Goal: Find specific page/section: Find specific page/section

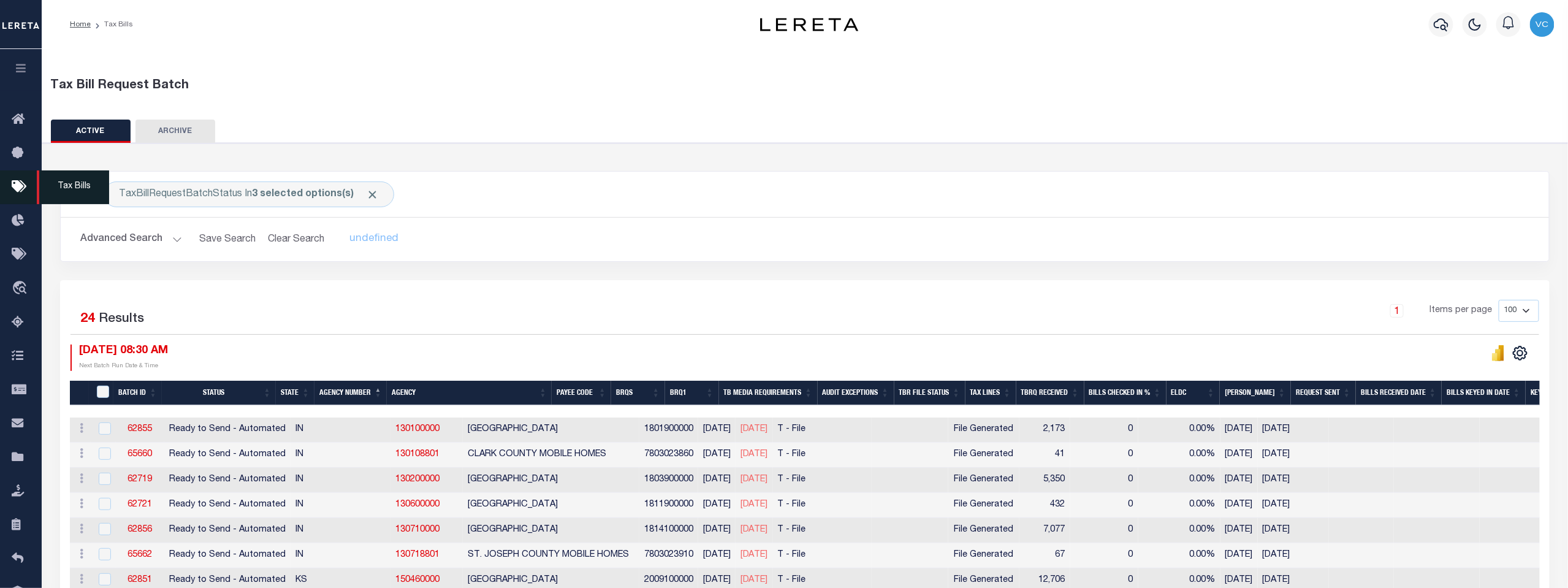
click at [15, 188] on icon at bounding box center [21, 188] width 20 height 16
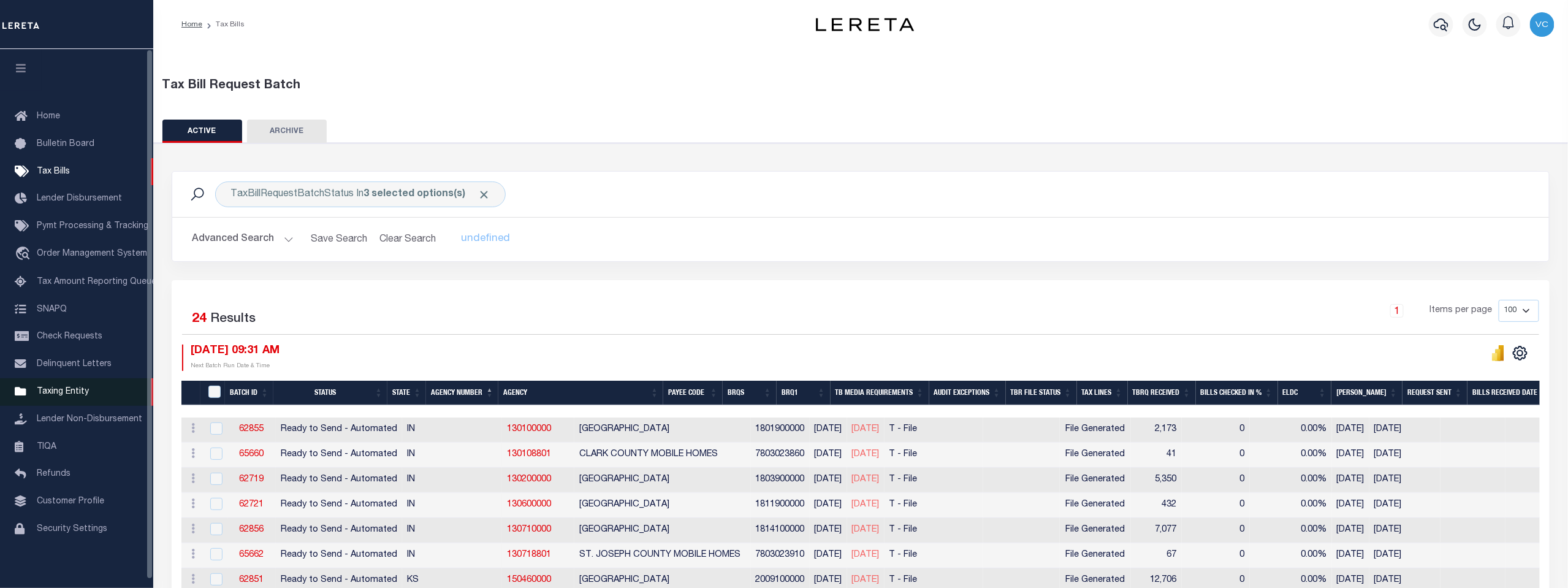
click at [60, 396] on span "Taxing Entity" at bounding box center [63, 392] width 52 height 9
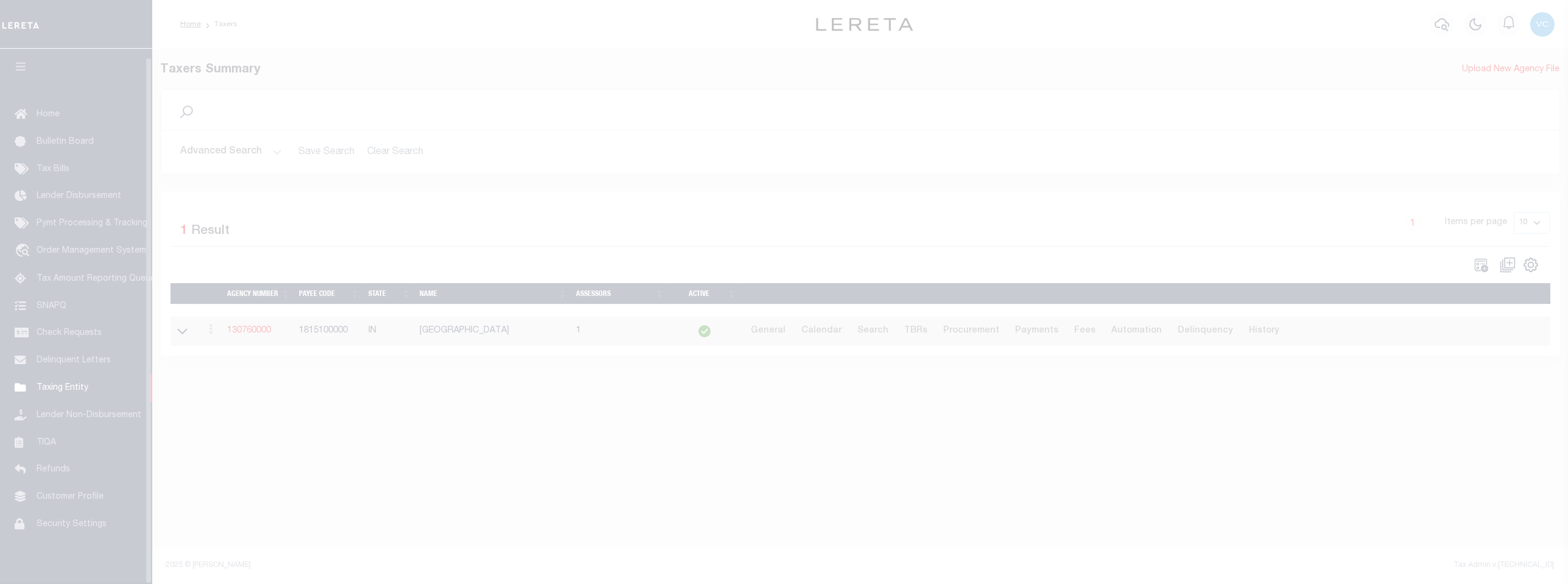
scroll to position [9, 0]
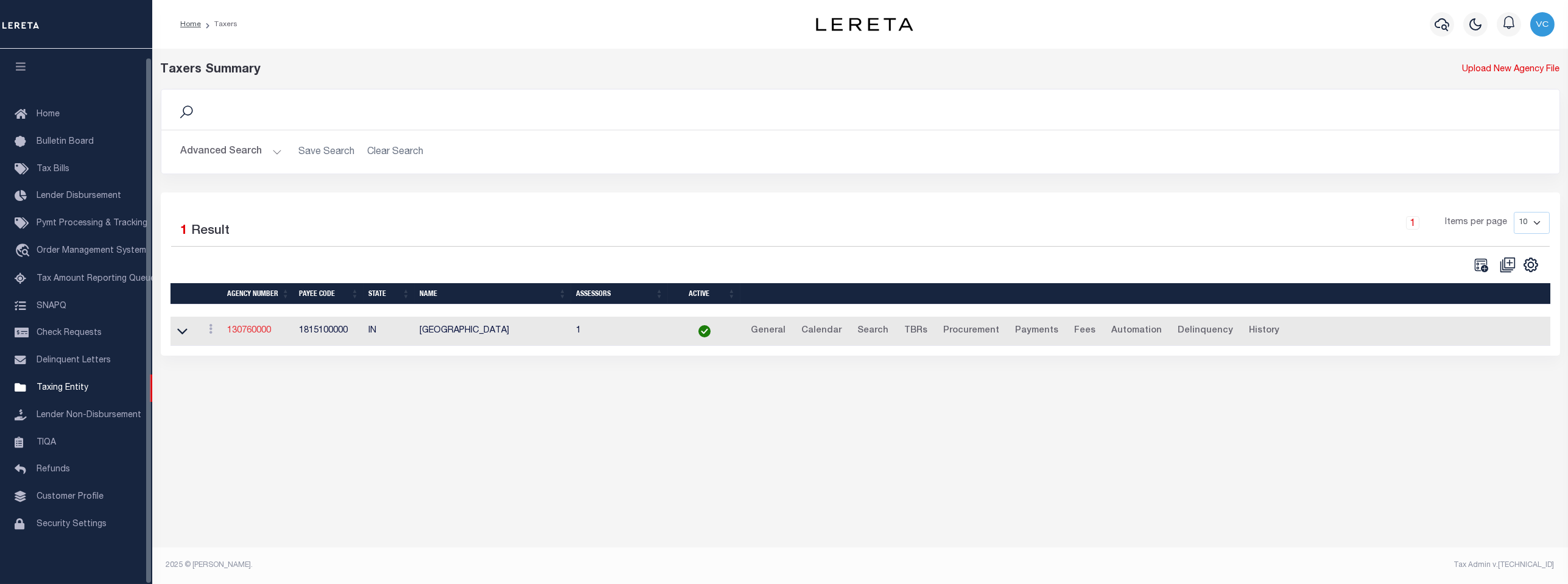
click at [256, 333] on link "130760000" at bounding box center [249, 330] width 44 height 8
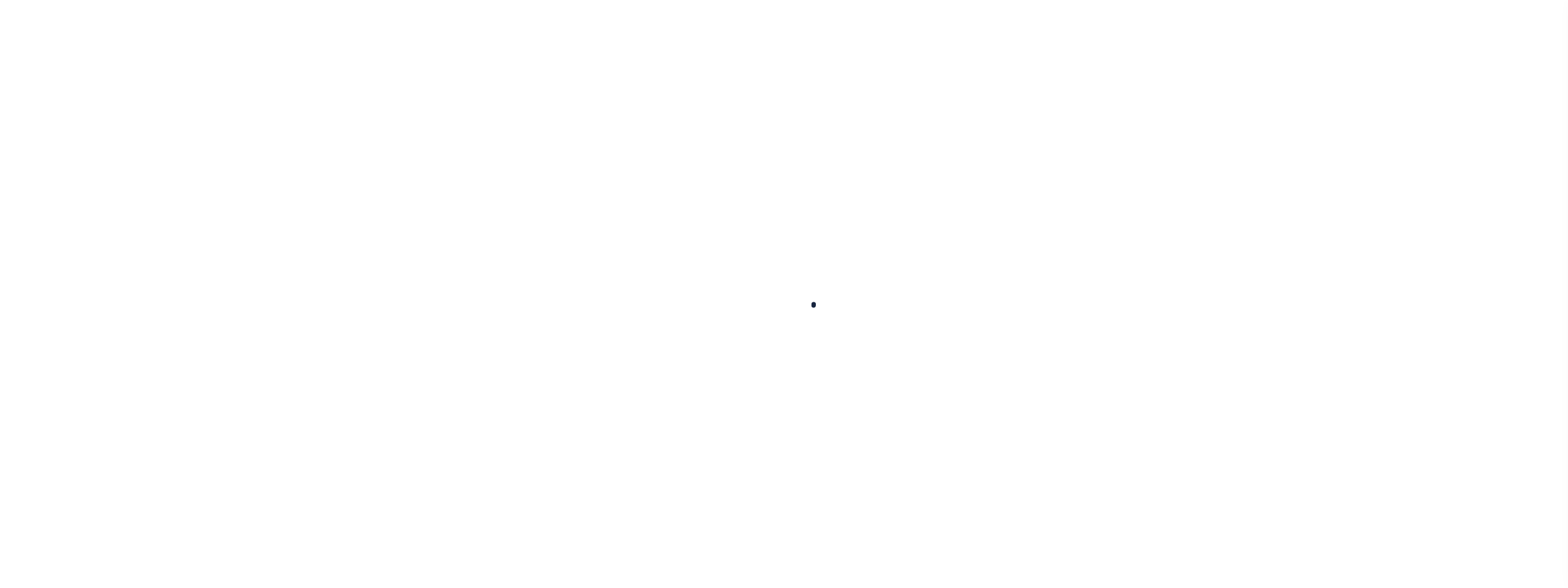
select select
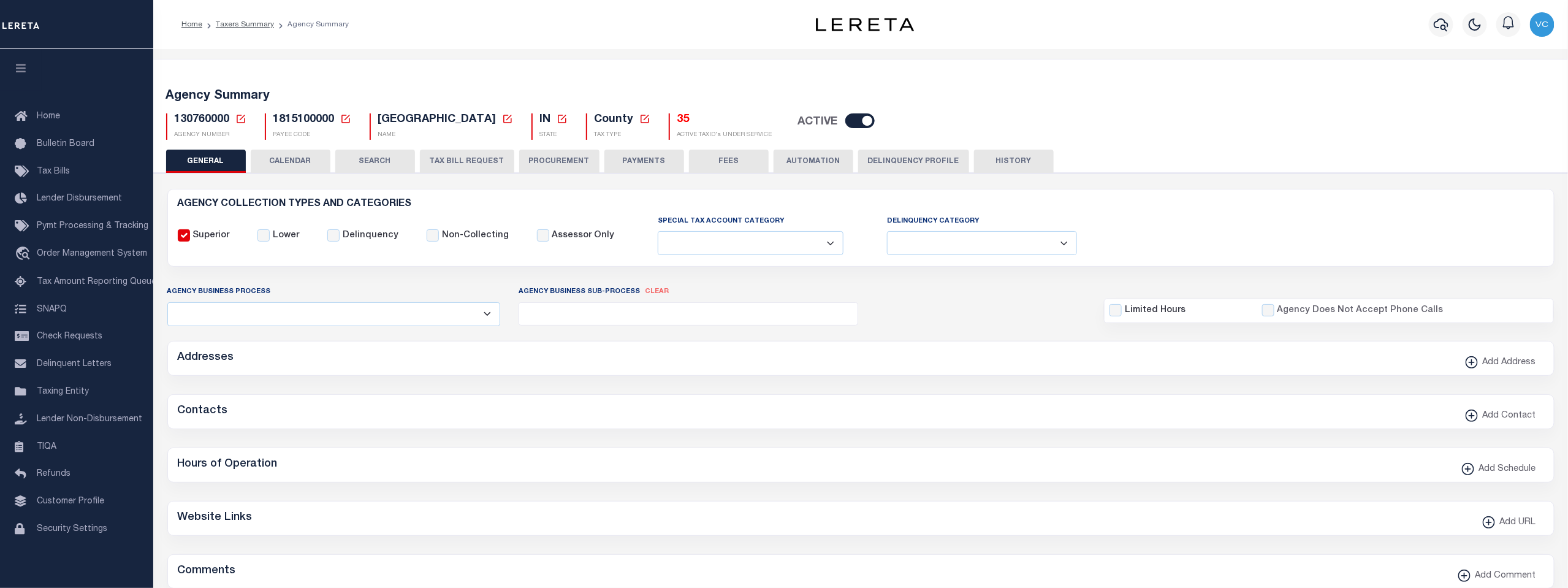
checkbox input "false"
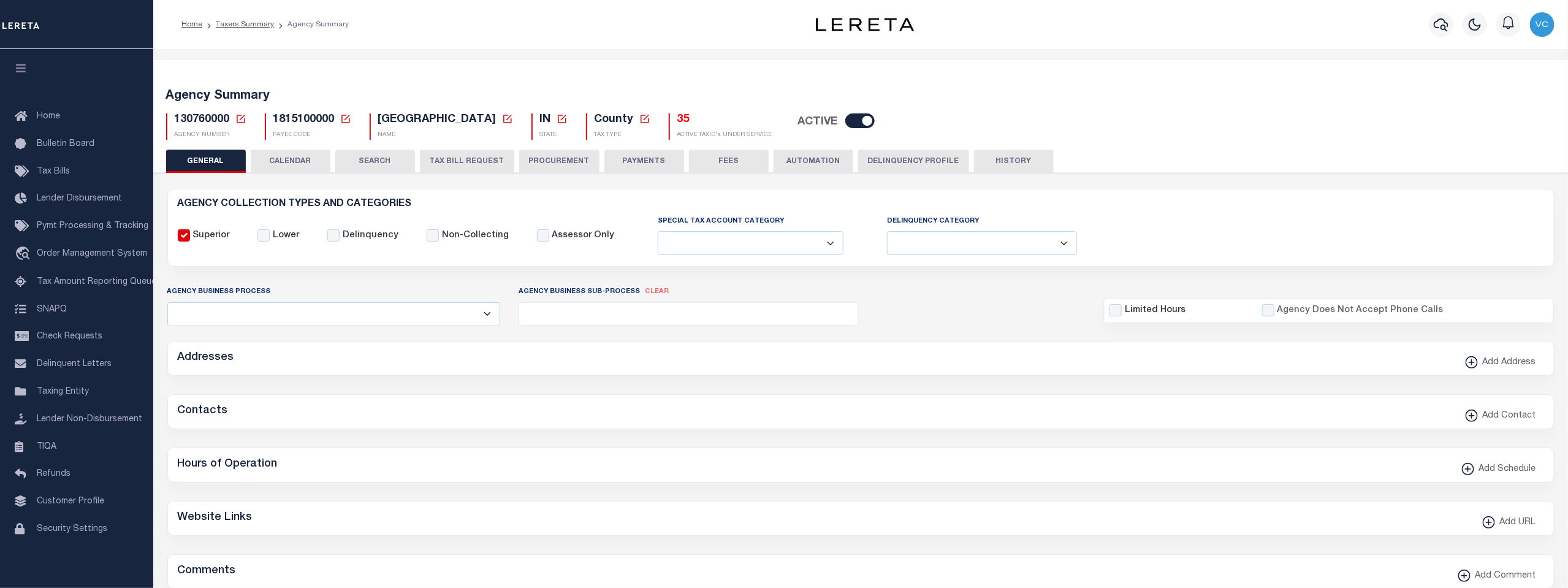
type input "1815100000"
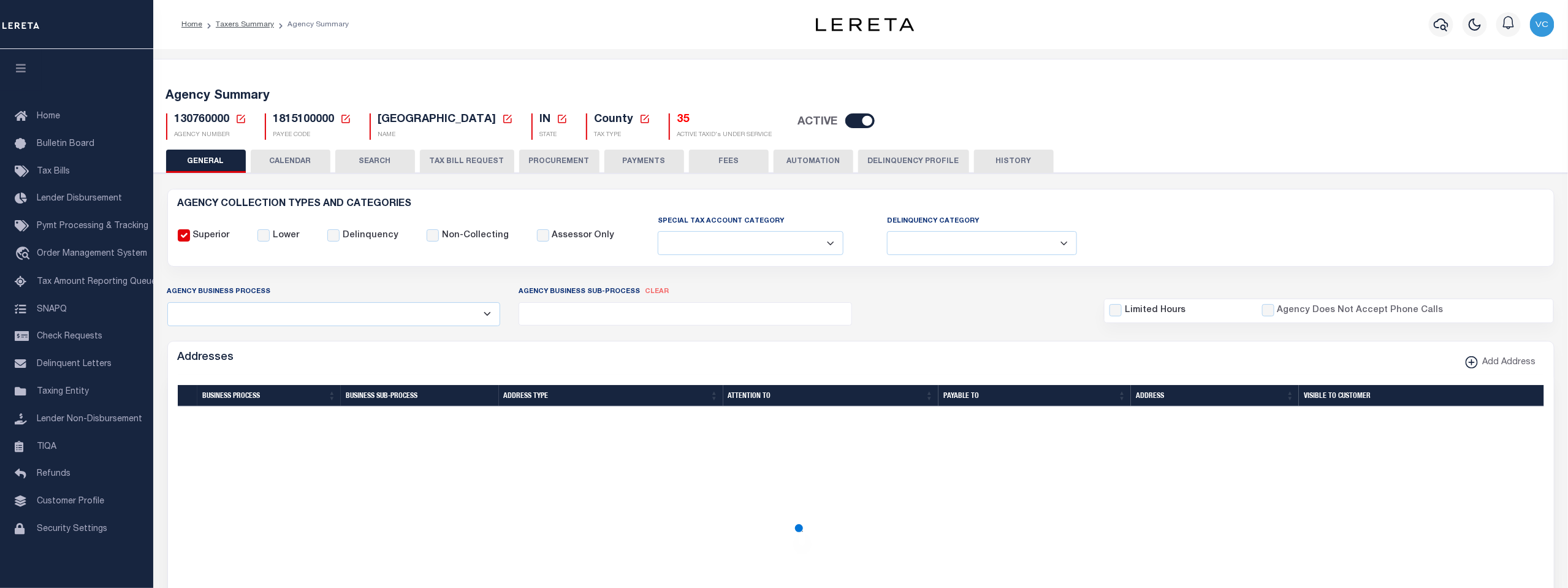
click at [238, 119] on icon at bounding box center [241, 119] width 11 height 11
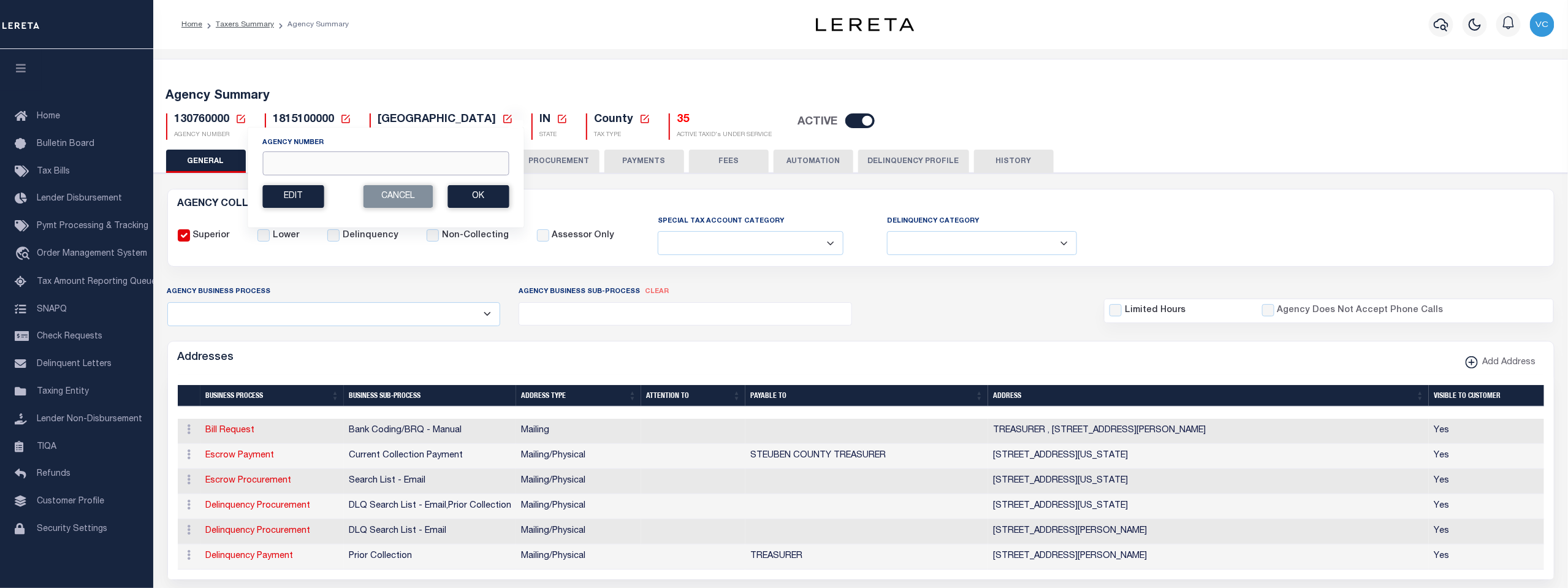
click at [272, 162] on input "Agency Number" at bounding box center [385, 164] width 247 height 24
type input "450290000"
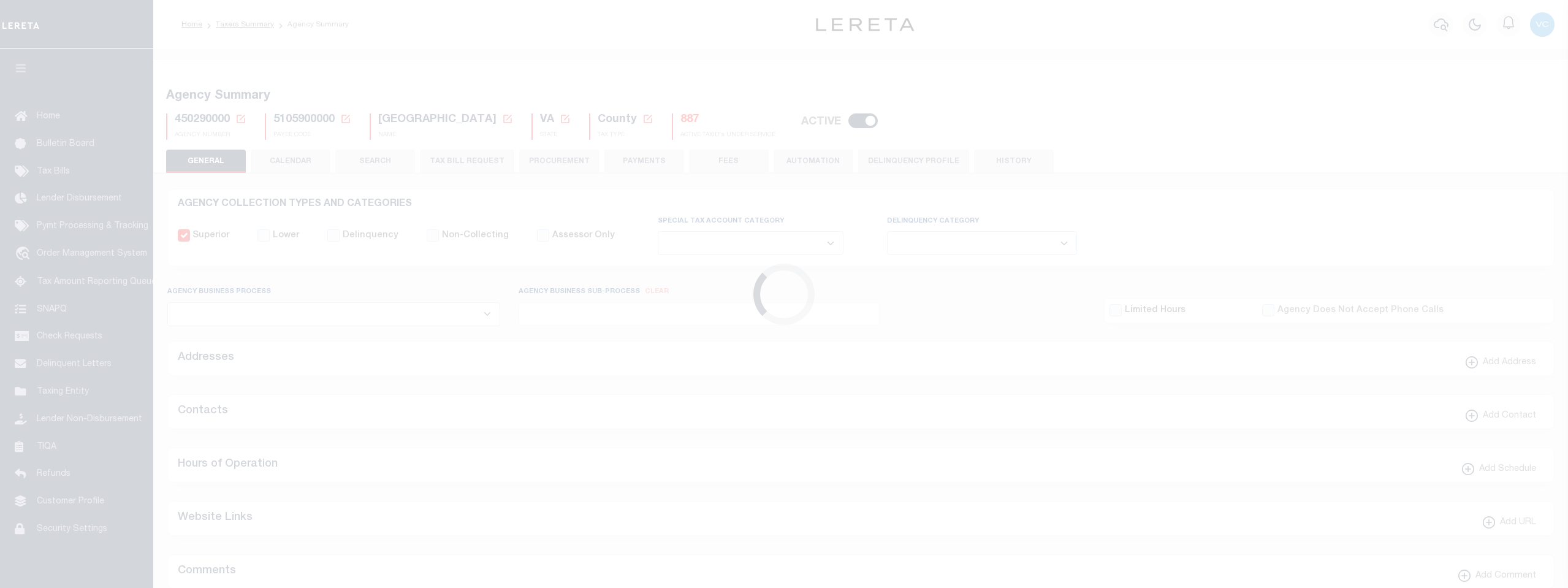
select select
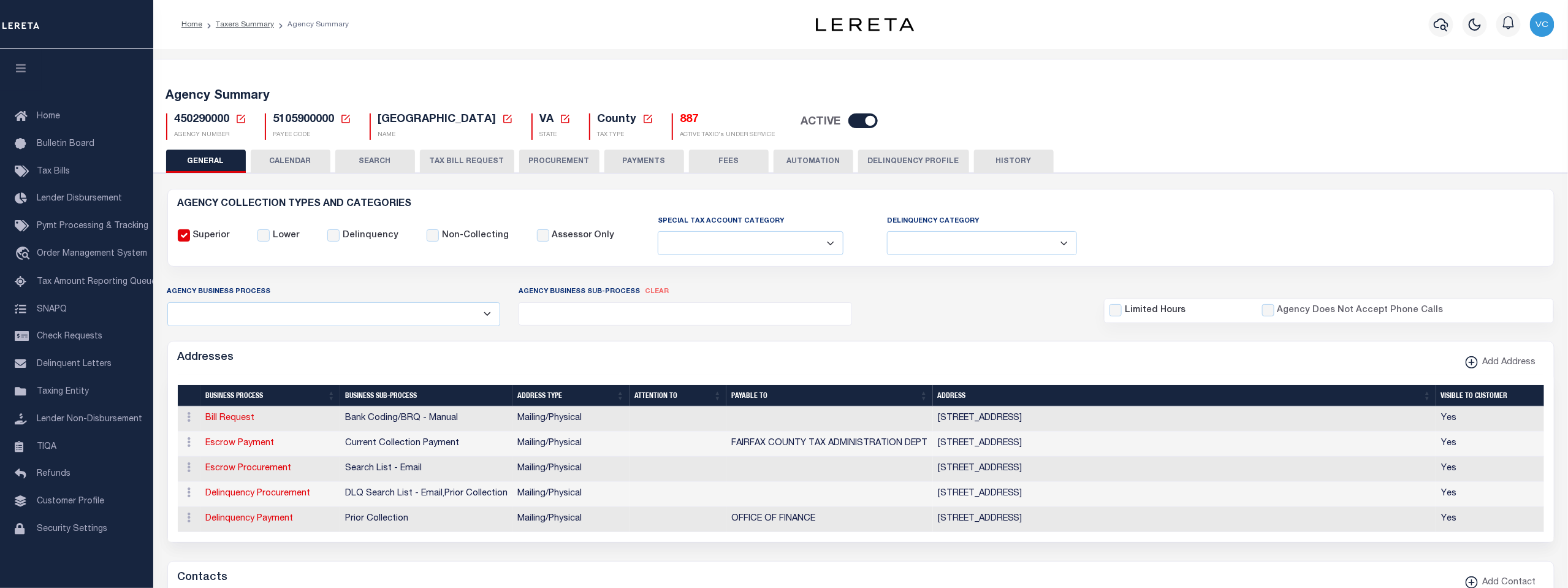
click at [681, 117] on h5 "887" at bounding box center [728, 119] width 95 height 14
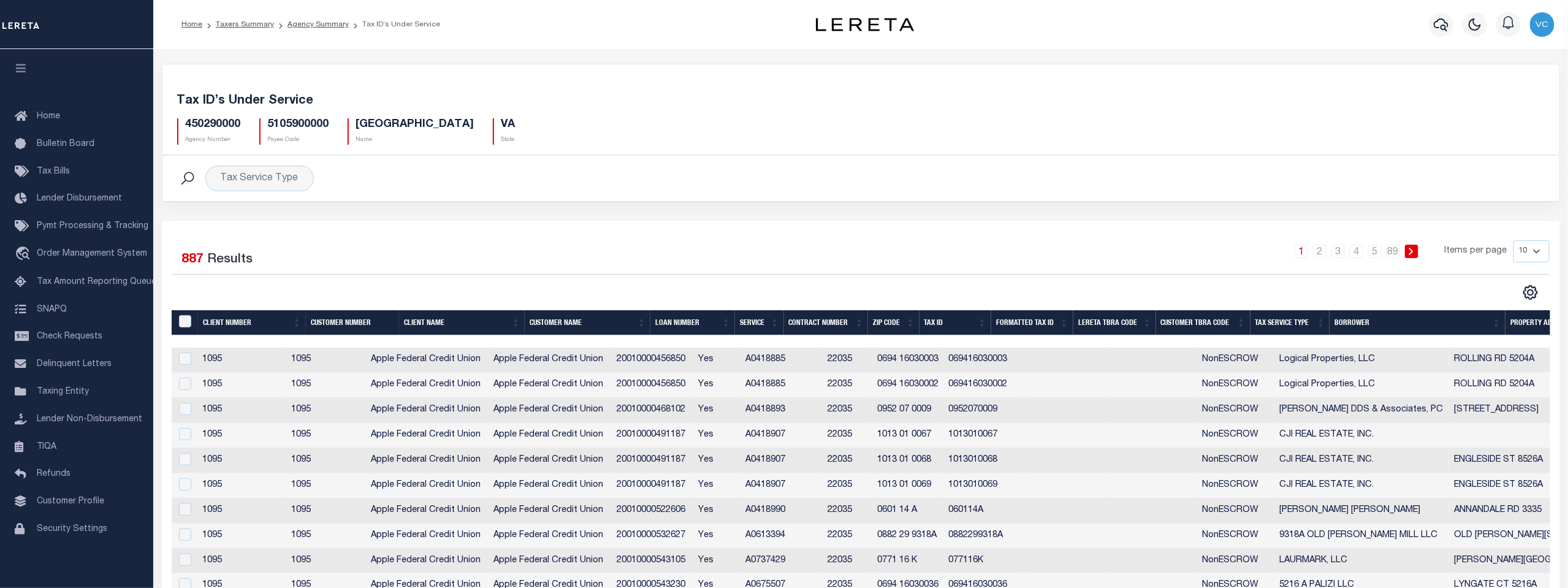
click at [1276, 326] on th "Tax Service Type" at bounding box center [1290, 322] width 80 height 25
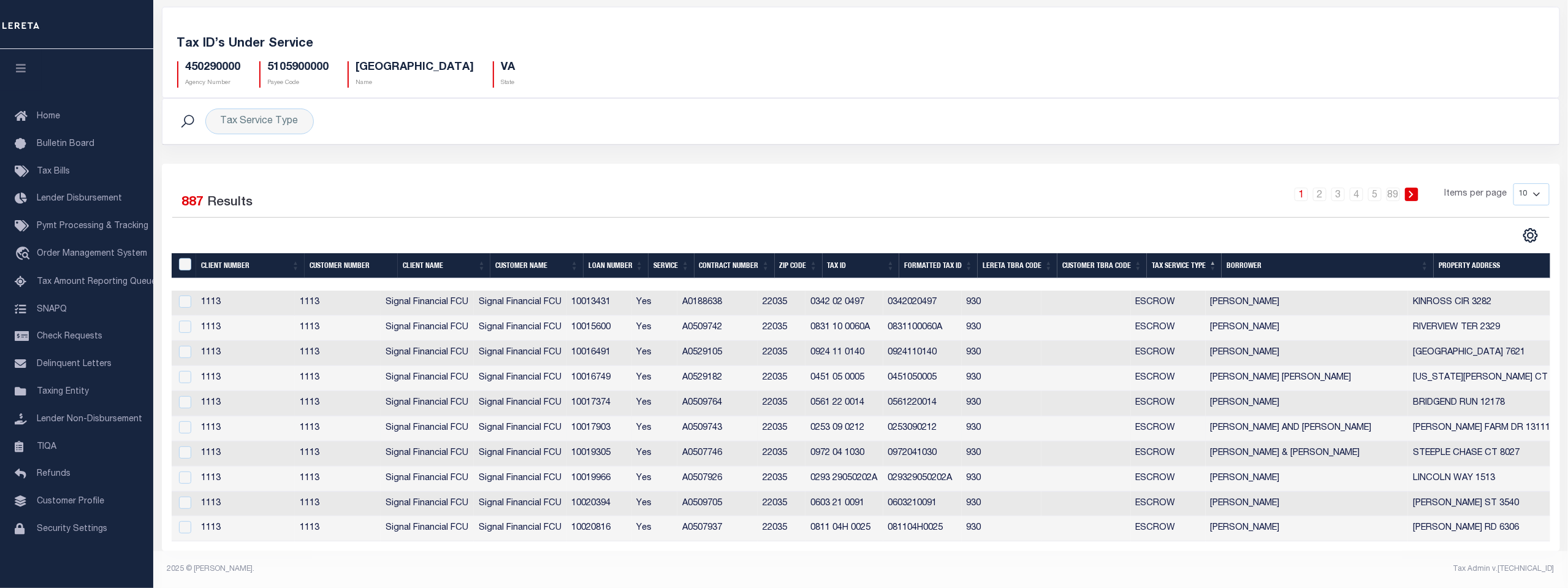
scroll to position [63, 0]
click at [1540, 186] on select "10 25 50 100" at bounding box center [1531, 194] width 36 height 22
select select "100"
click at [1513, 183] on select "10 25 50 100" at bounding box center [1531, 194] width 36 height 22
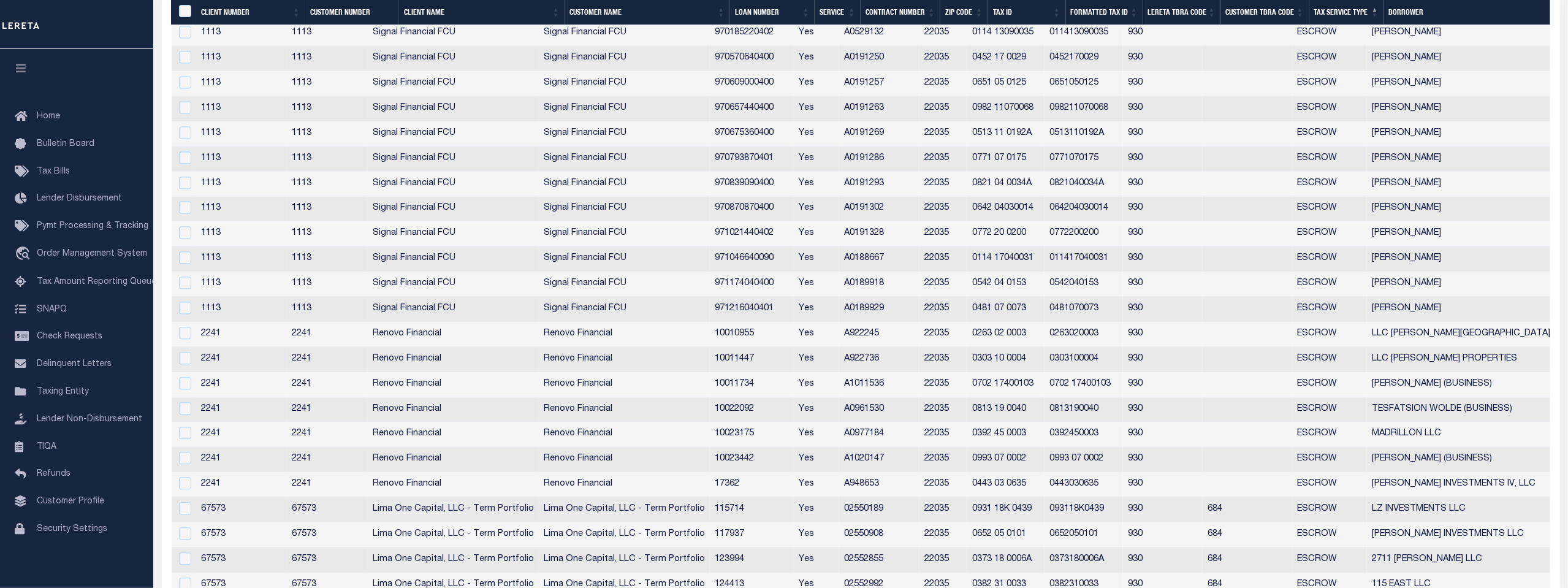
scroll to position [1561, 0]
